Goal: Task Accomplishment & Management: Use online tool/utility

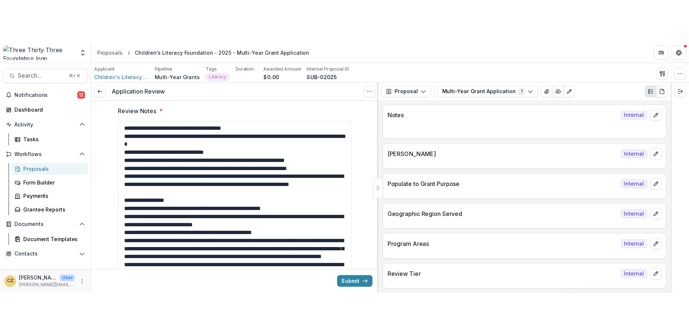
scroll to position [406, 0]
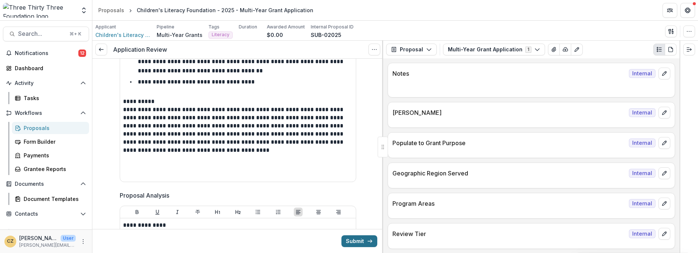
click at [367, 242] on icon "submit" at bounding box center [370, 241] width 6 height 6
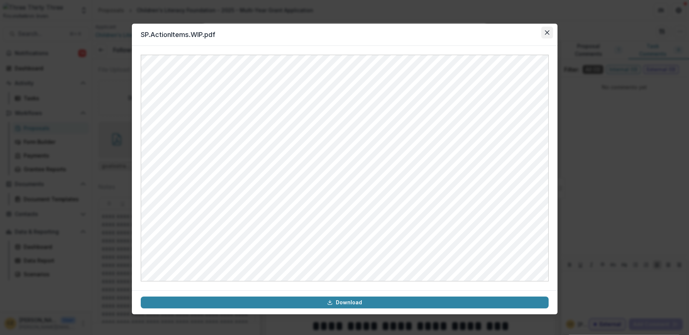
scroll to position [171, 0]
click at [547, 33] on icon "Close" at bounding box center [547, 32] width 4 height 4
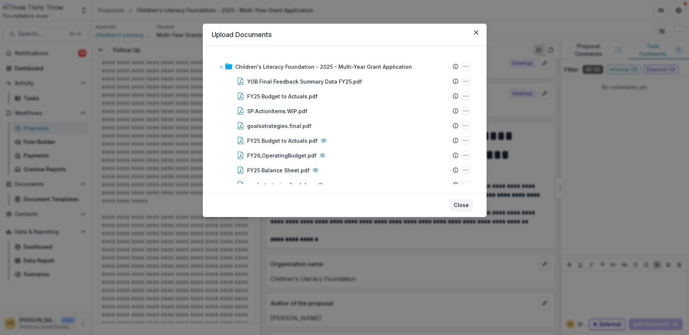
click at [467, 207] on button "Close" at bounding box center [461, 205] width 24 height 12
